Goal: Information Seeking & Learning: Learn about a topic

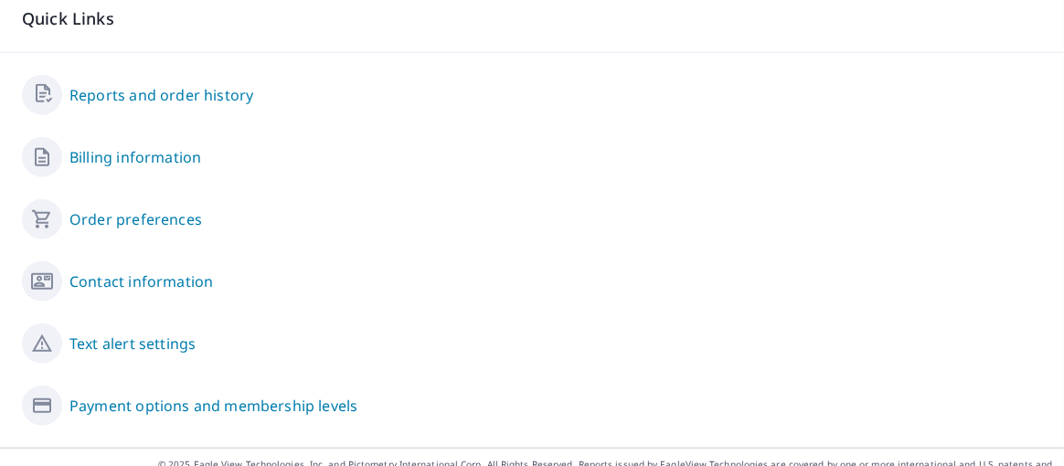
scroll to position [1017, 0]
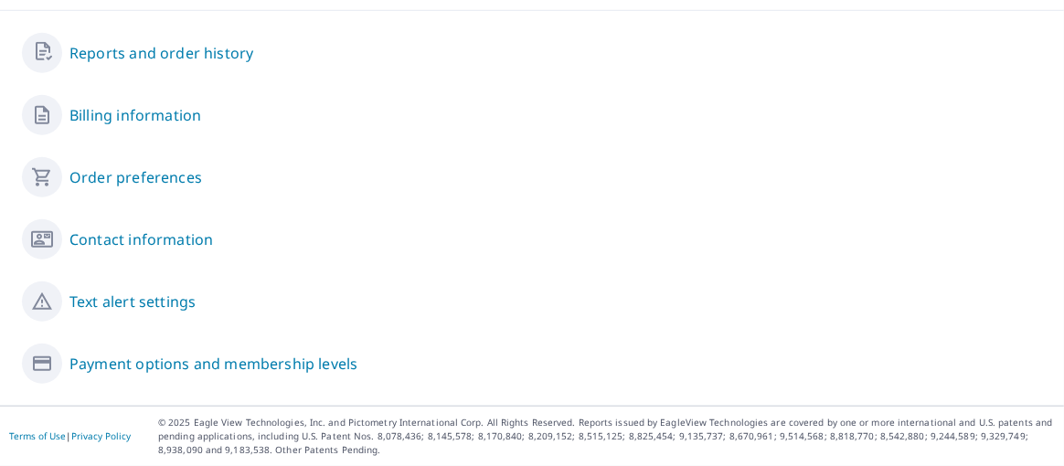
click at [281, 365] on link "Payment options and membership levels" at bounding box center [213, 364] width 288 height 22
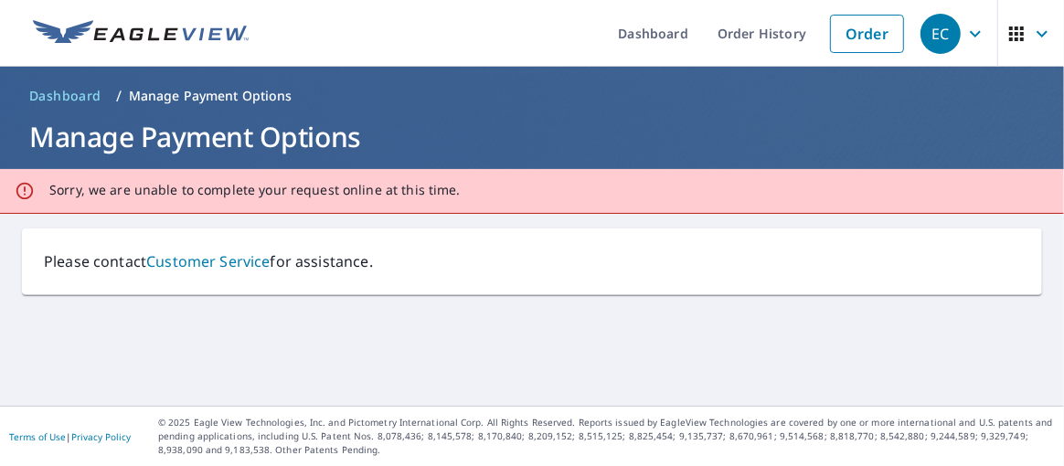
click at [253, 264] on link "Customer Service" at bounding box center [207, 261] width 123 height 20
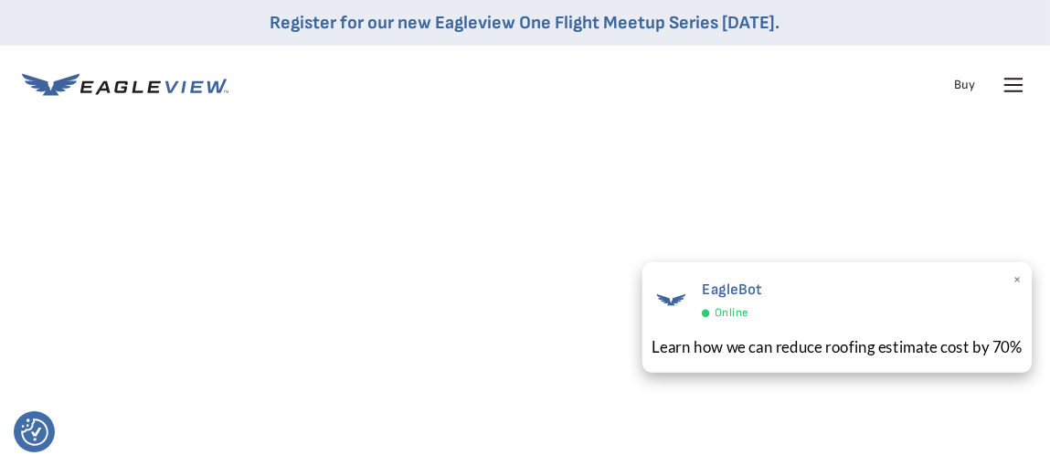
click at [848, 349] on div "Learn how we can reduce roofing estimate cost by 70%" at bounding box center [837, 346] width 371 height 23
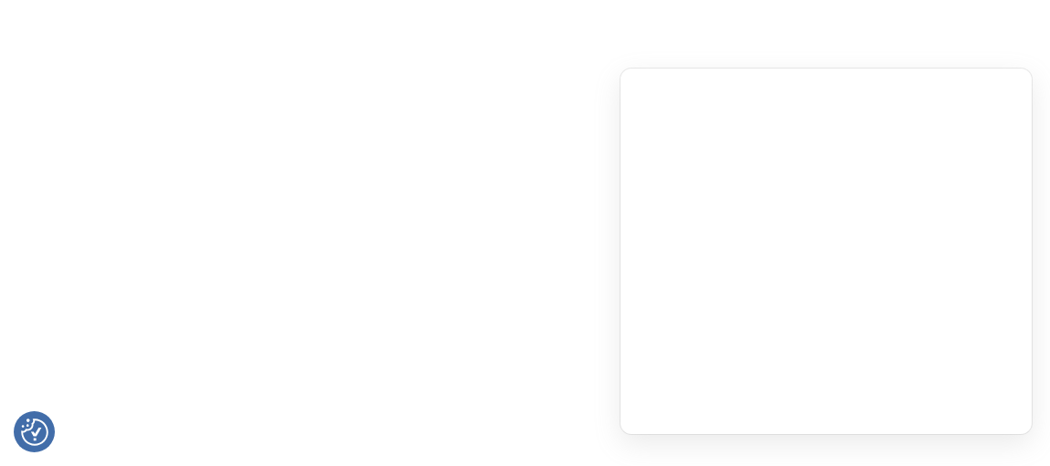
scroll to position [91, 0]
click at [0, 0] on div "Products" at bounding box center [0, 0] width 0 height 0
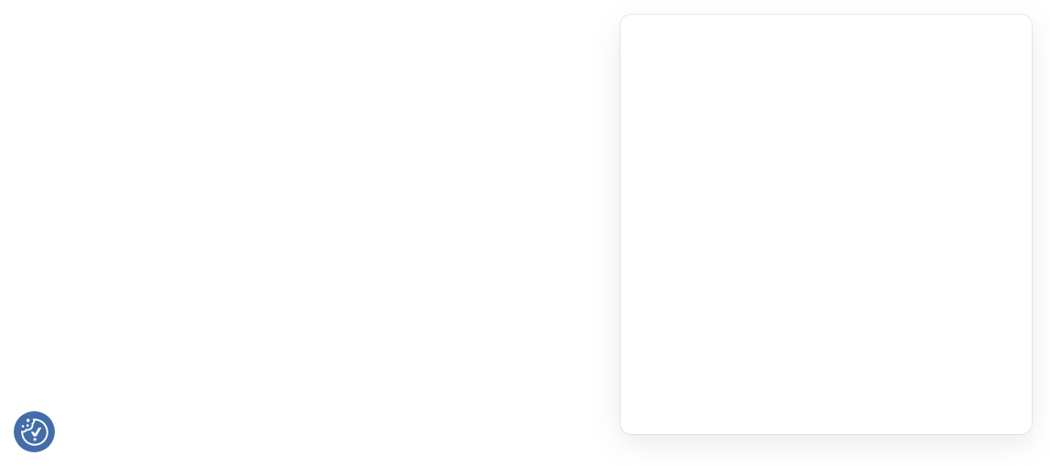
scroll to position [731, 0]
click at [0, 0] on div "Products" at bounding box center [0, 0] width 0 height 0
click at [0, 0] on div "Solutions" at bounding box center [0, 0] width 0 height 0
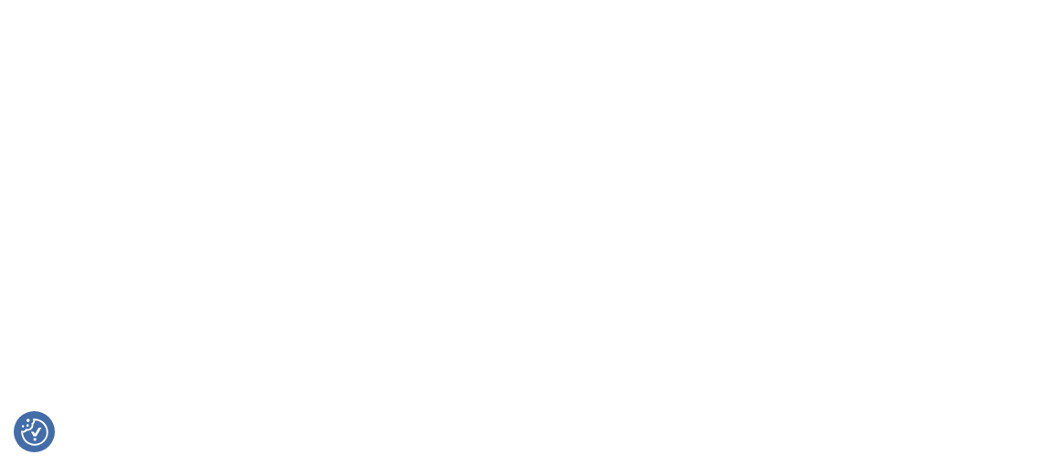
click at [0, 0] on div "Products" at bounding box center [0, 0] width 0 height 0
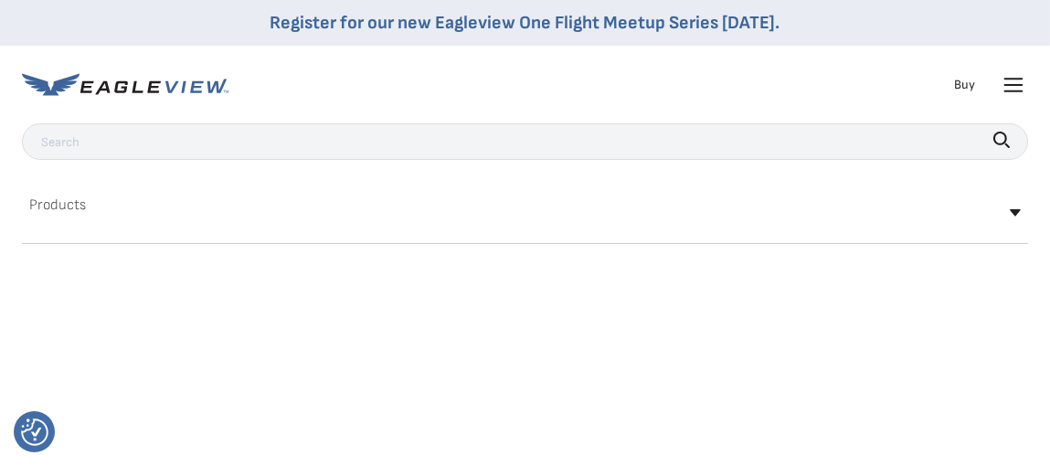
click at [582, 148] on div "Search Products Our Product Areas Imagery 1-Inch GSD Aerial Imagery *" at bounding box center [525, 201] width 1050 height 157
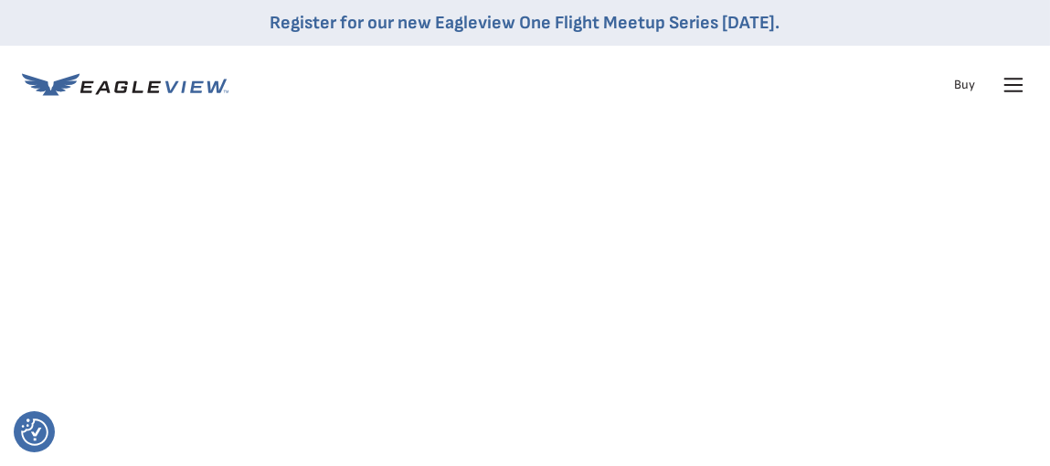
click at [618, 23] on link "Register for our new Eagleview One Flight Meetup Series today." at bounding box center [526, 23] width 510 height 22
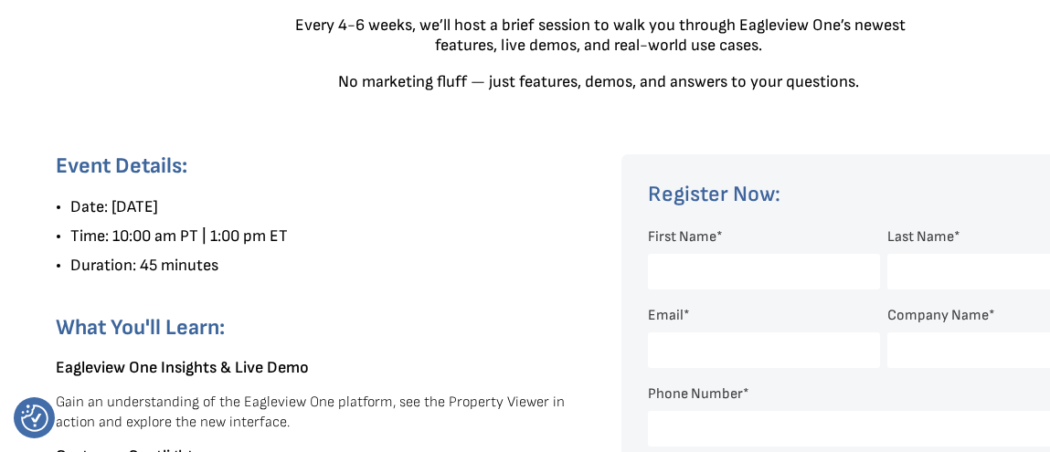
scroll to position [914, 0]
